Goal: Entertainment & Leisure: Consume media (video, audio)

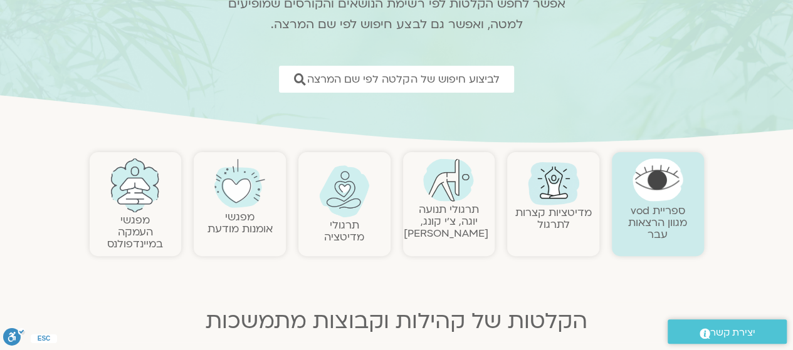
scroll to position [133, 0]
click at [138, 227] on link "מפגשי העמקה במיינדפולנס" at bounding box center [135, 233] width 56 height 38
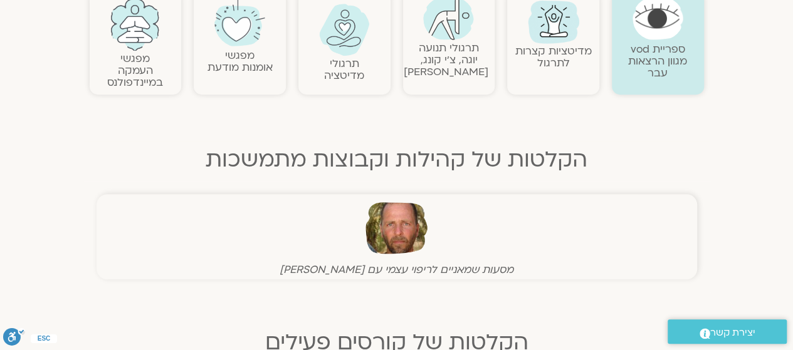
scroll to position [323, 0]
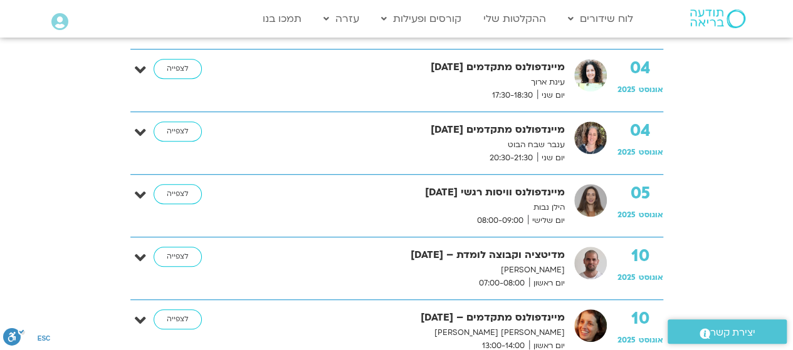
scroll to position [382, 0]
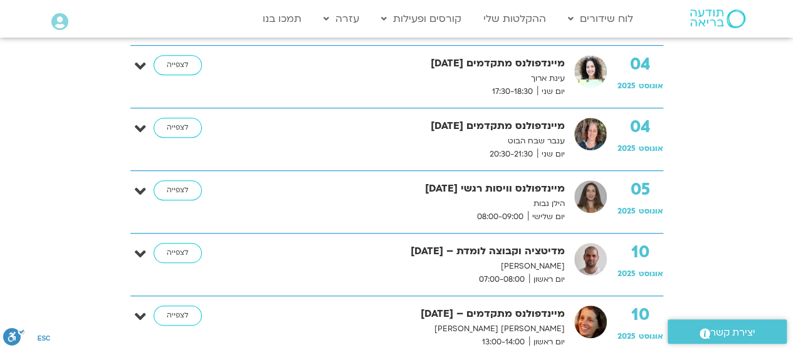
click at [488, 266] on p "דקל קנטי" at bounding box center [400, 266] width 329 height 13
click at [160, 253] on link "לצפייה" at bounding box center [178, 253] width 48 height 20
